Goal: Find specific page/section: Find specific page/section

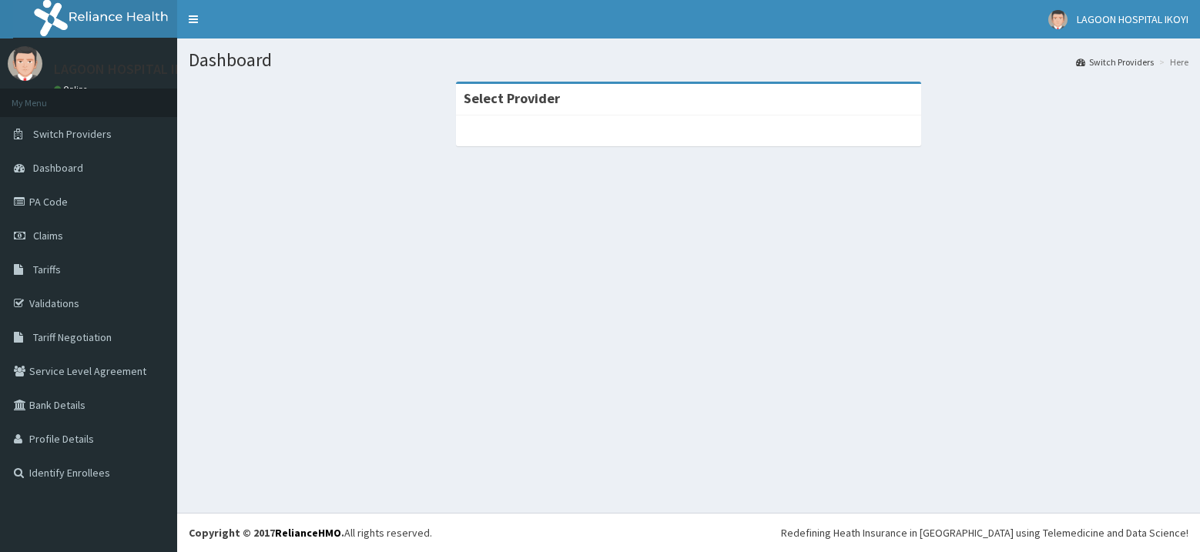
click at [497, 105] on strong "Select Provider" at bounding box center [512, 98] width 96 height 18
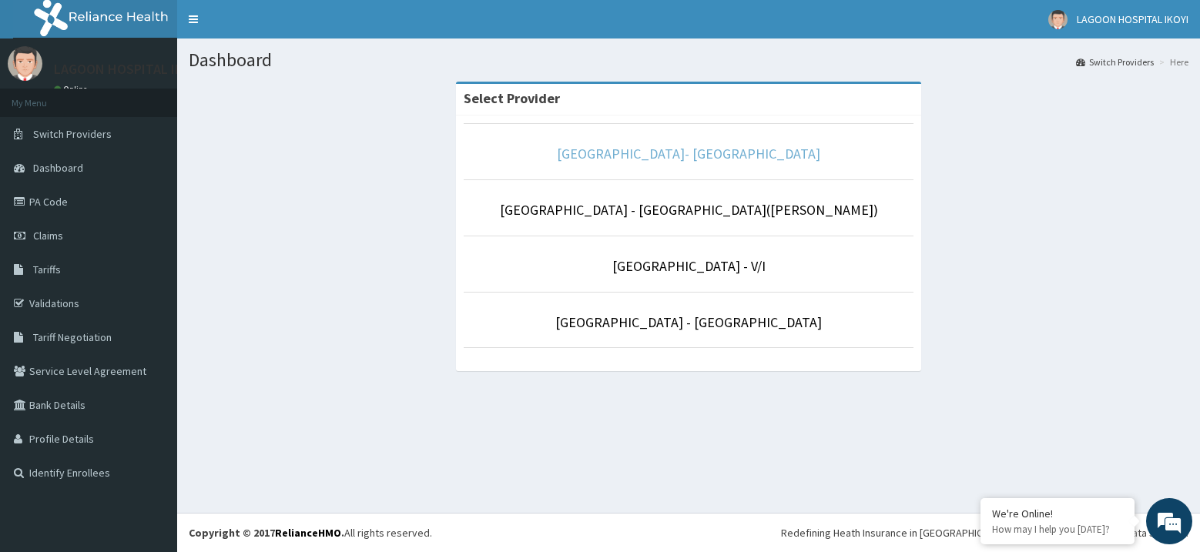
click at [708, 156] on link "[GEOGRAPHIC_DATA]- [GEOGRAPHIC_DATA]" at bounding box center [688, 154] width 263 height 18
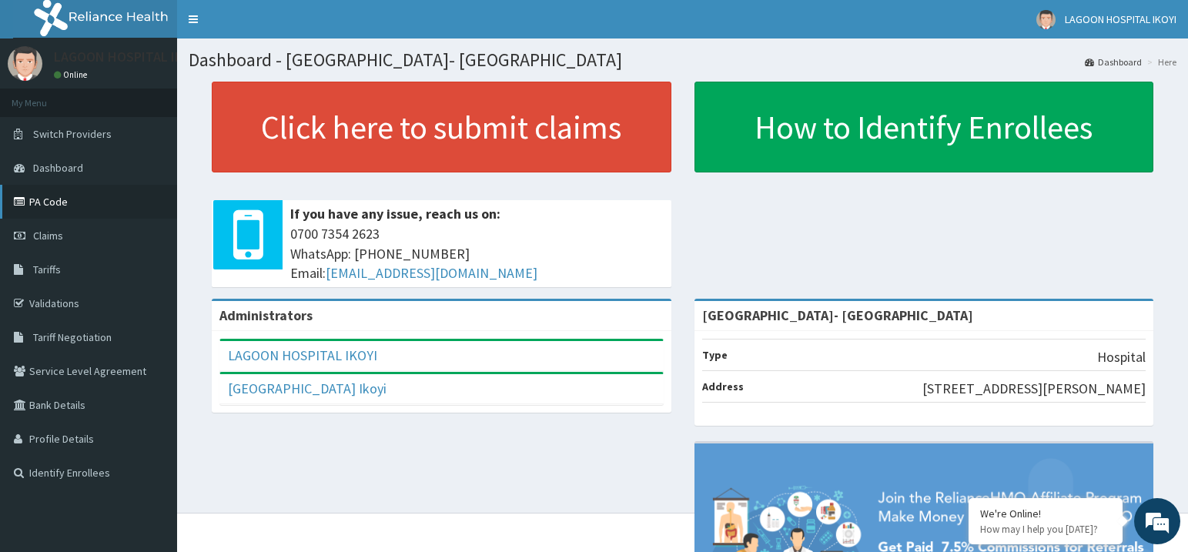
click at [86, 203] on link "PA Code" at bounding box center [88, 202] width 177 height 34
